Goal: Information Seeking & Learning: Learn about a topic

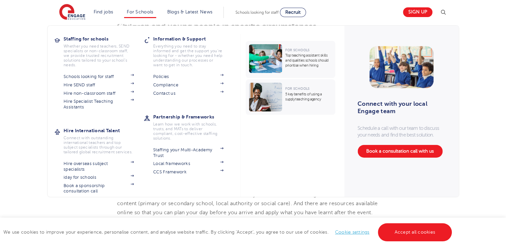
scroll to position [1738, 0]
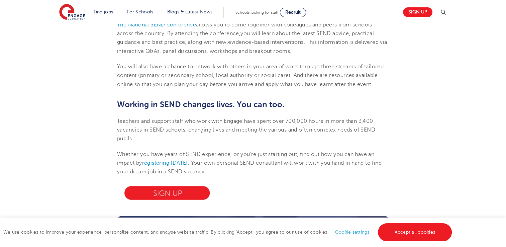
scroll to position [1972, 0]
